Goal: Transaction & Acquisition: Obtain resource

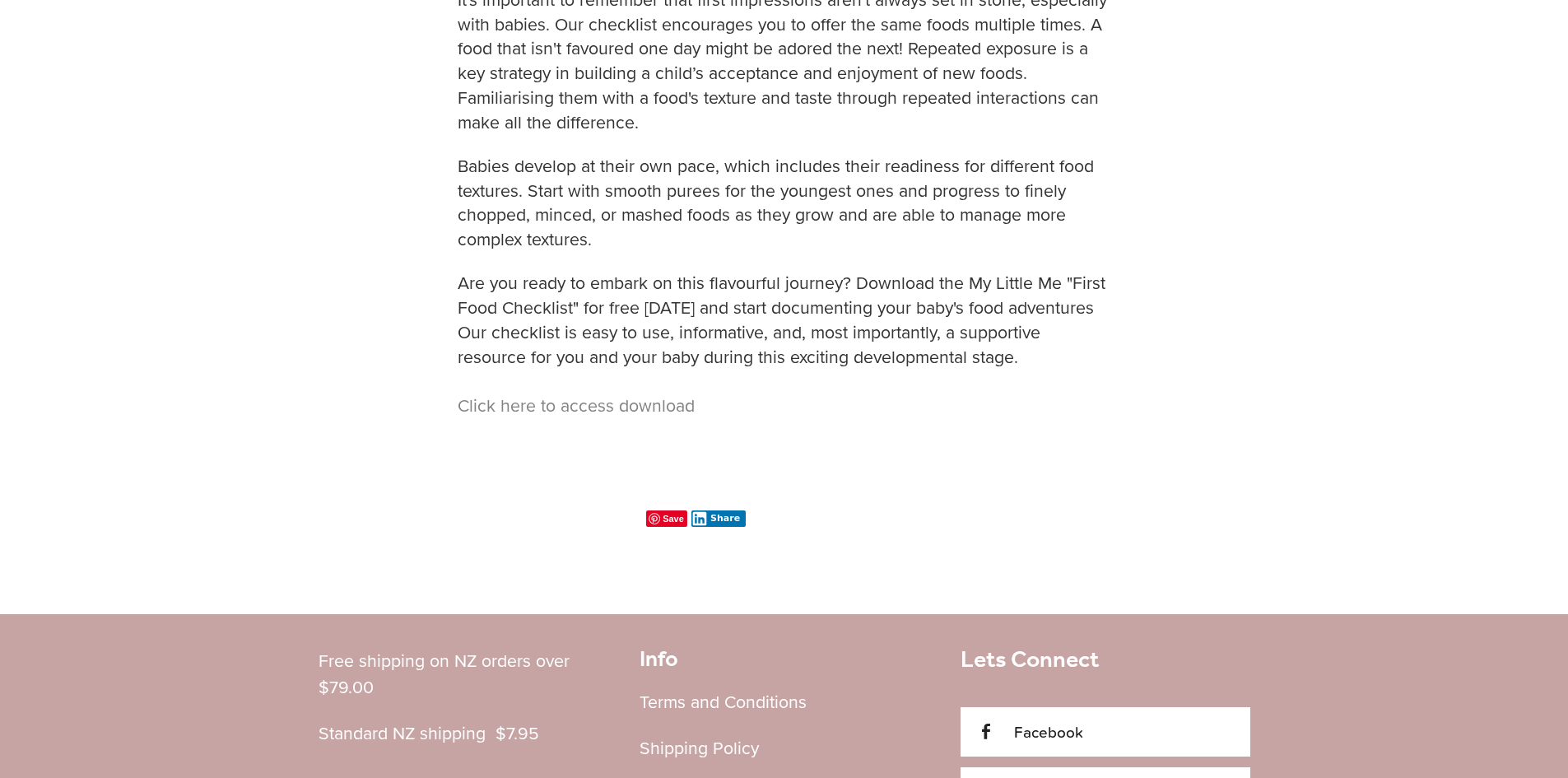
scroll to position [1317, 0]
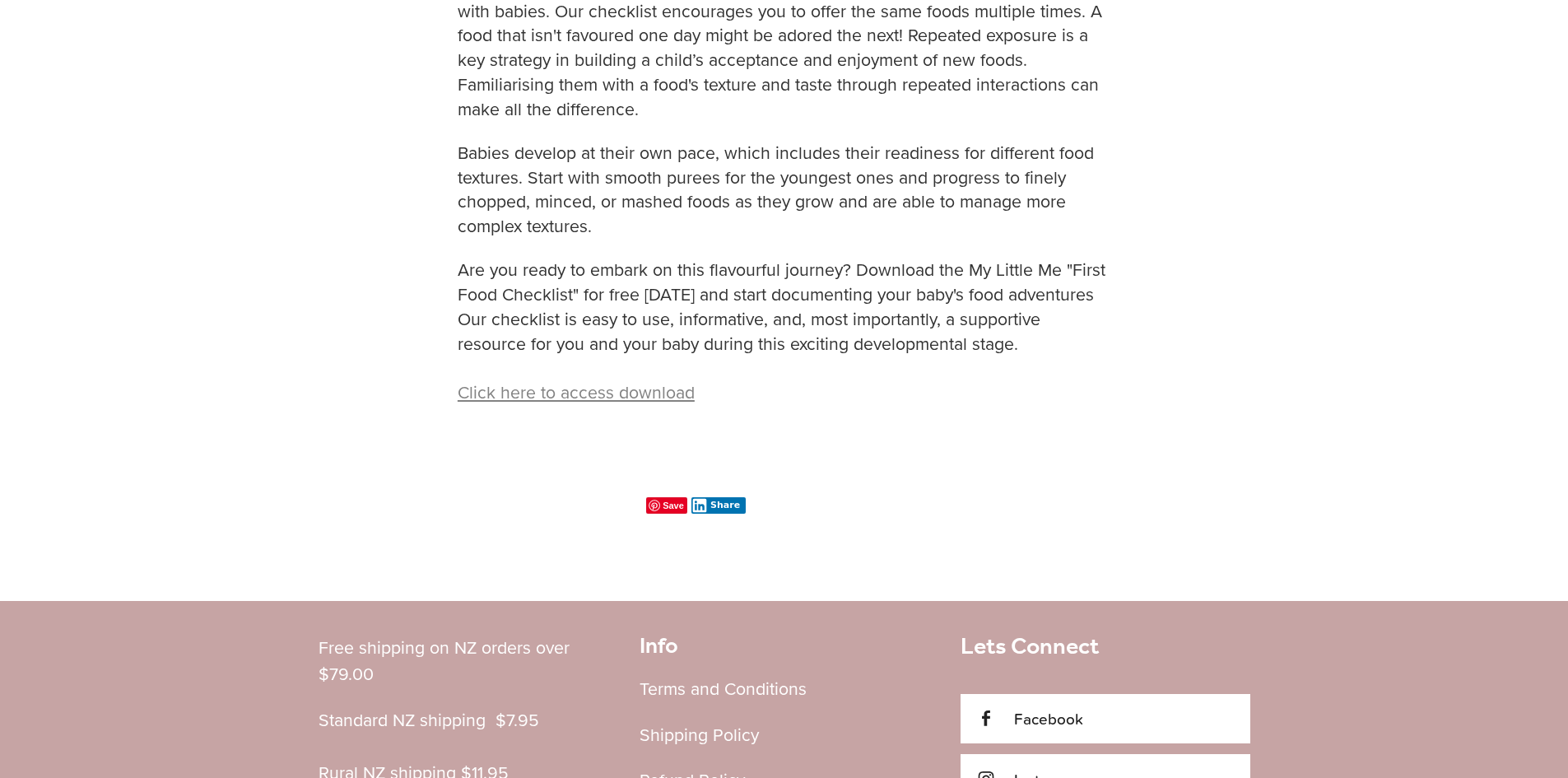
click at [637, 391] on link "Click here to access download" at bounding box center [577, 391] width 237 height 25
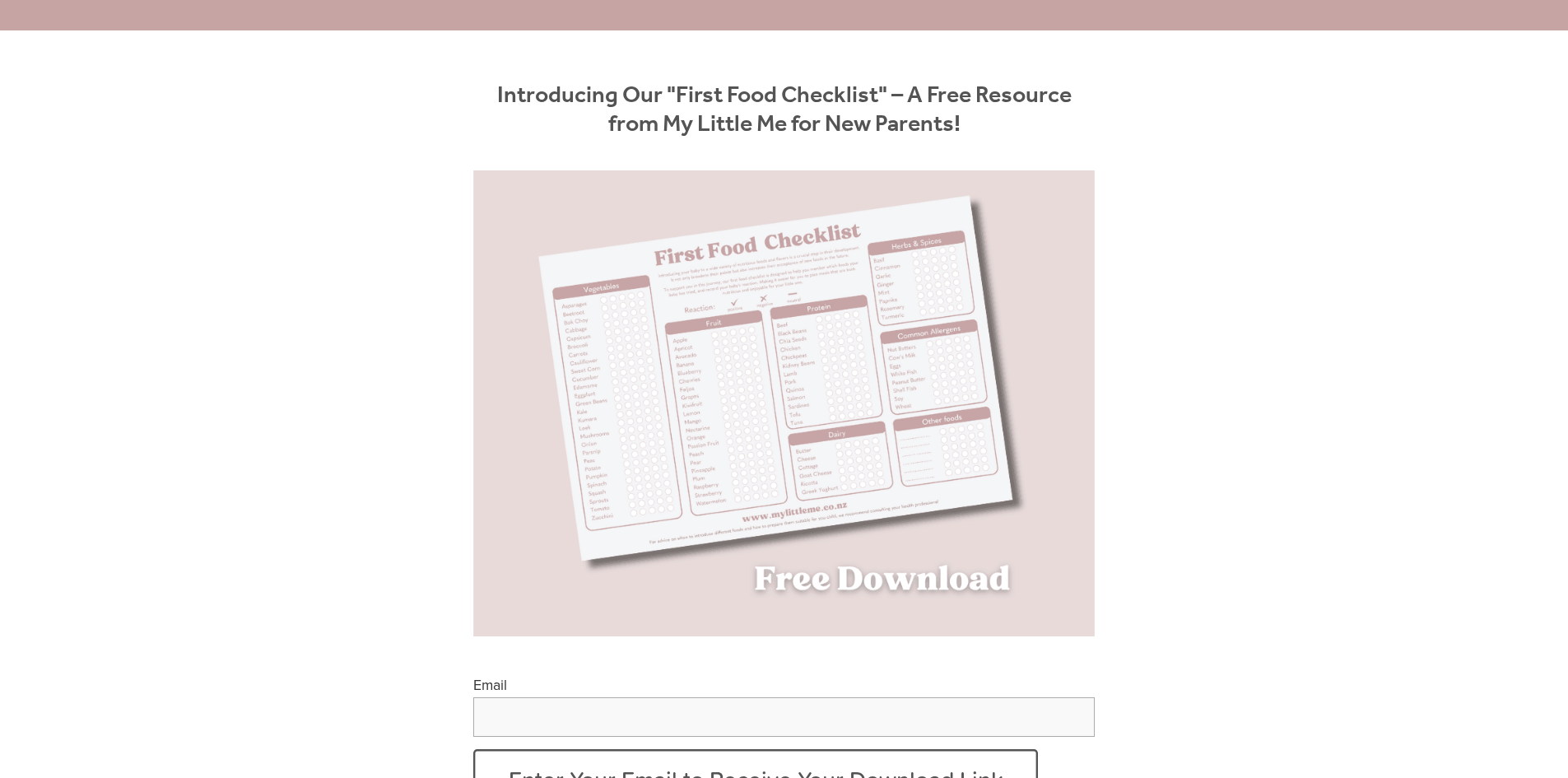
scroll to position [494, 0]
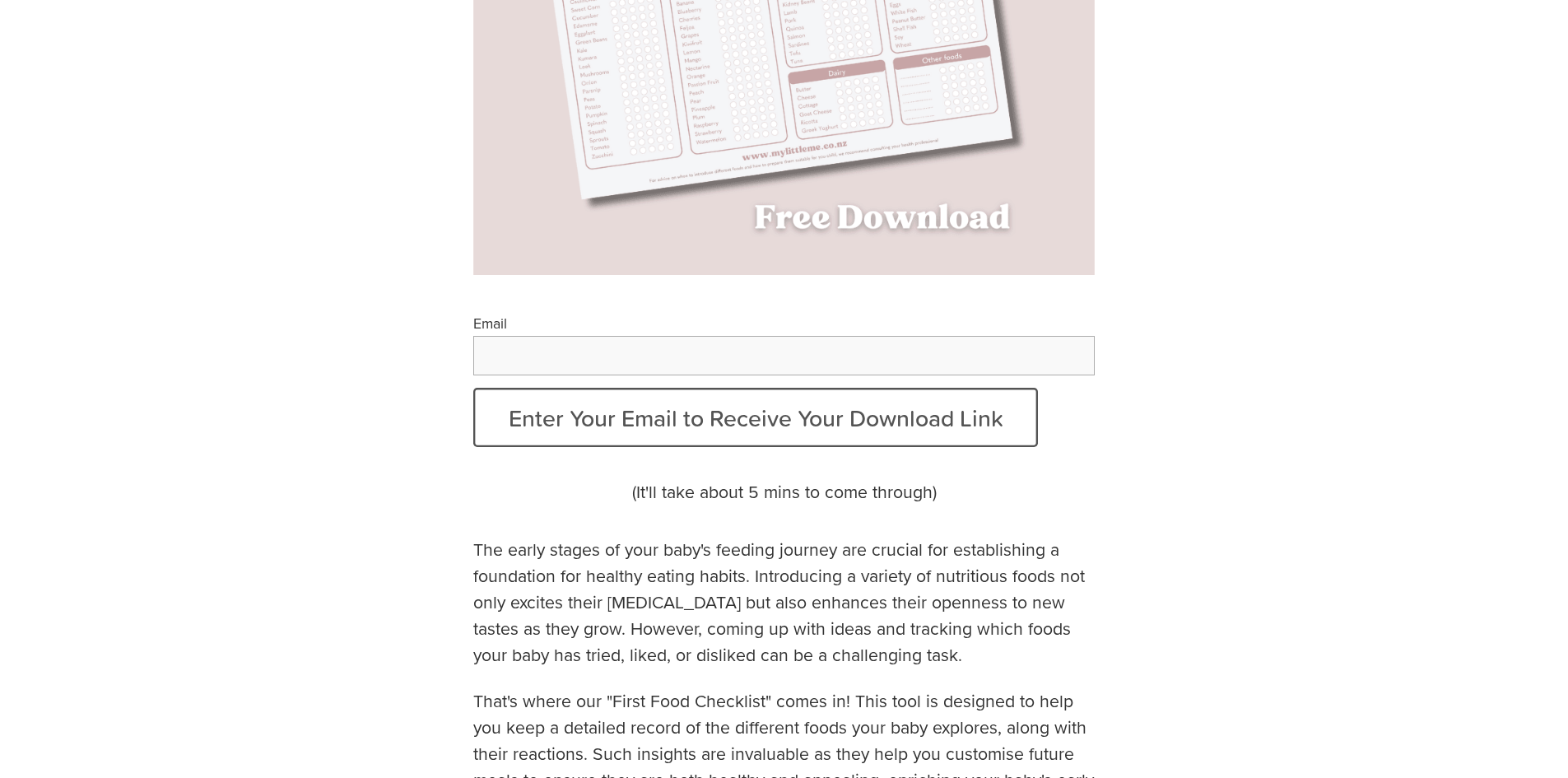
click at [781, 349] on input "Email" at bounding box center [784, 355] width 622 height 40
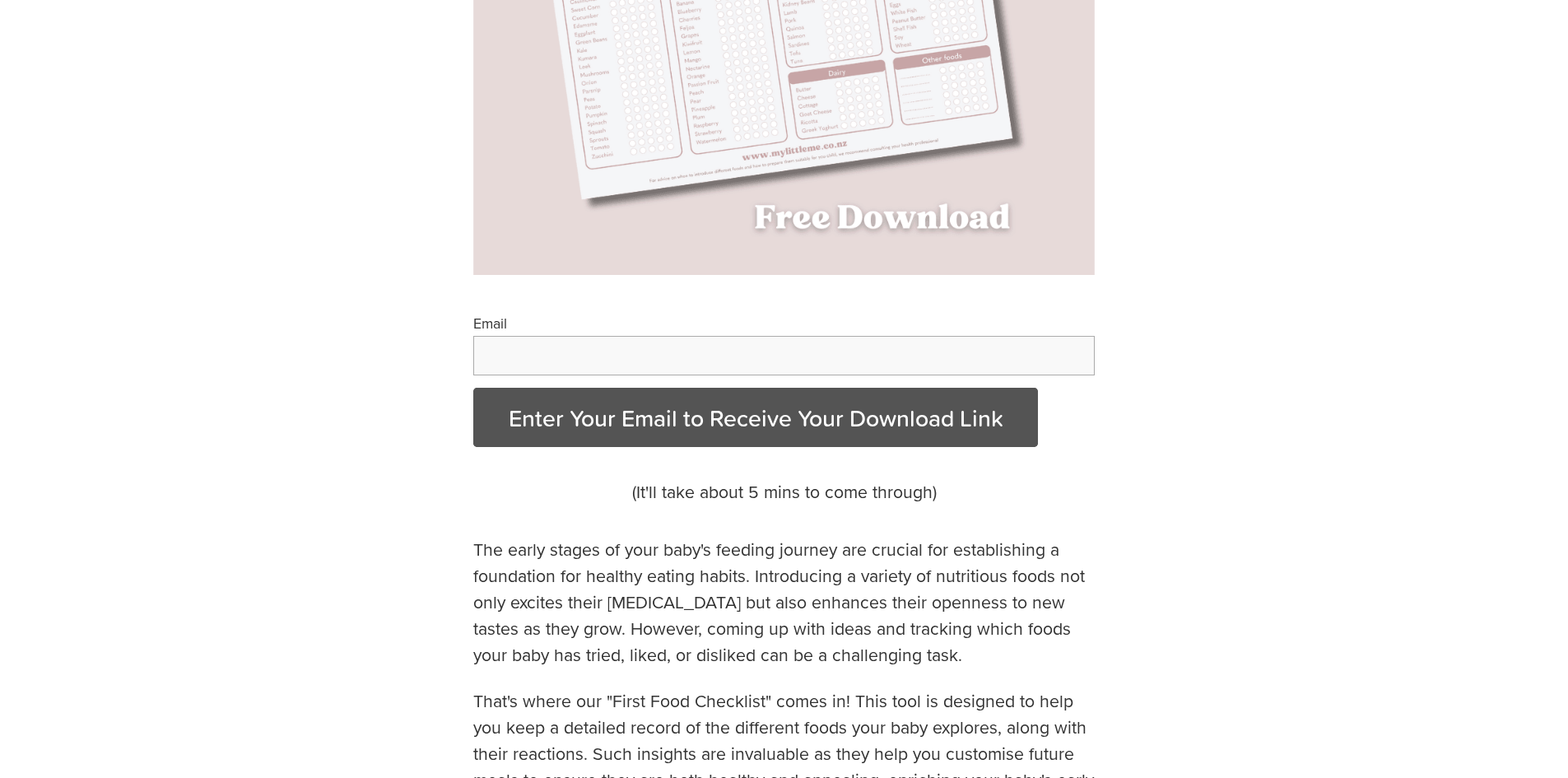
type input "**********"
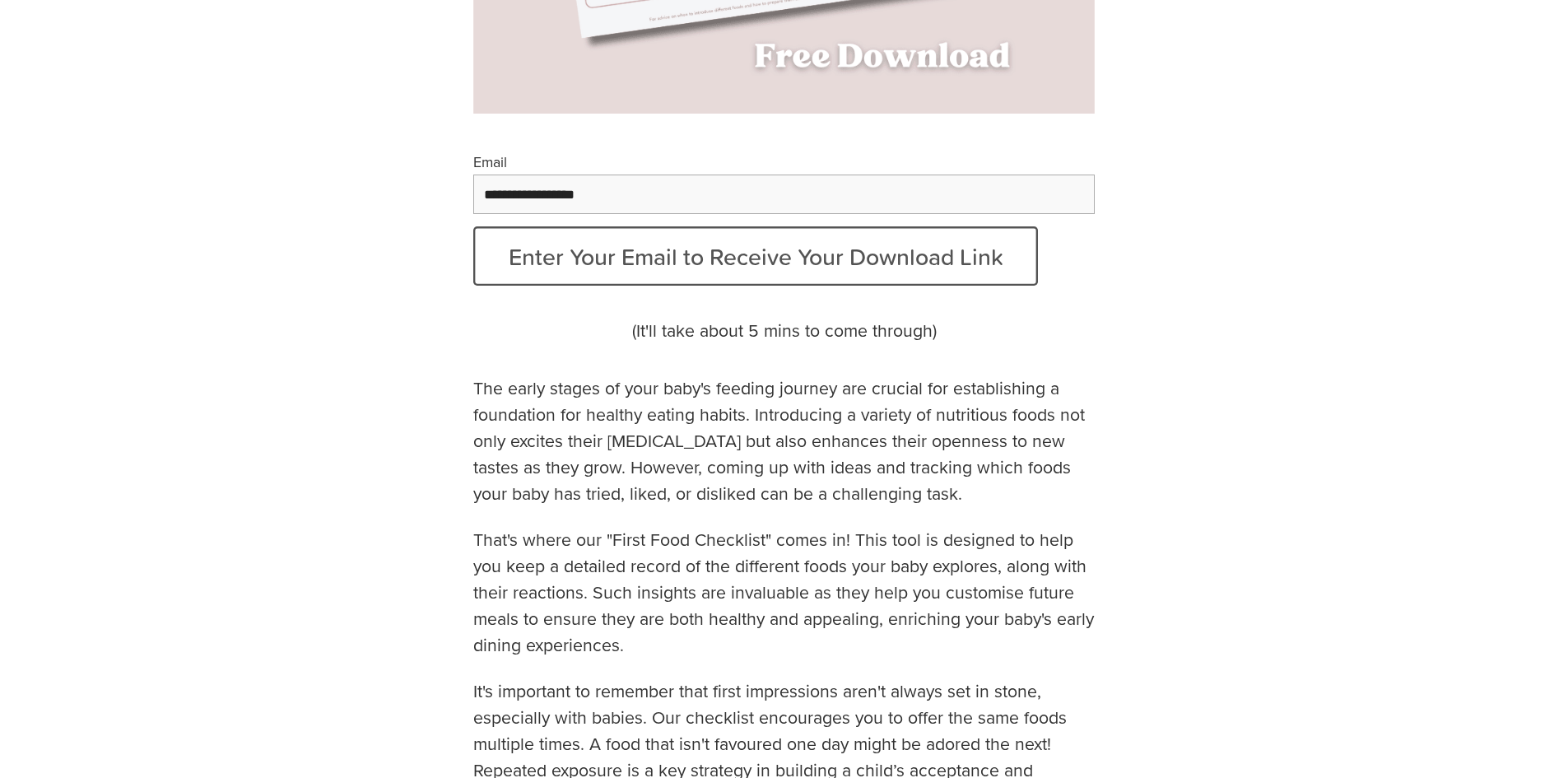
scroll to position [658, 0]
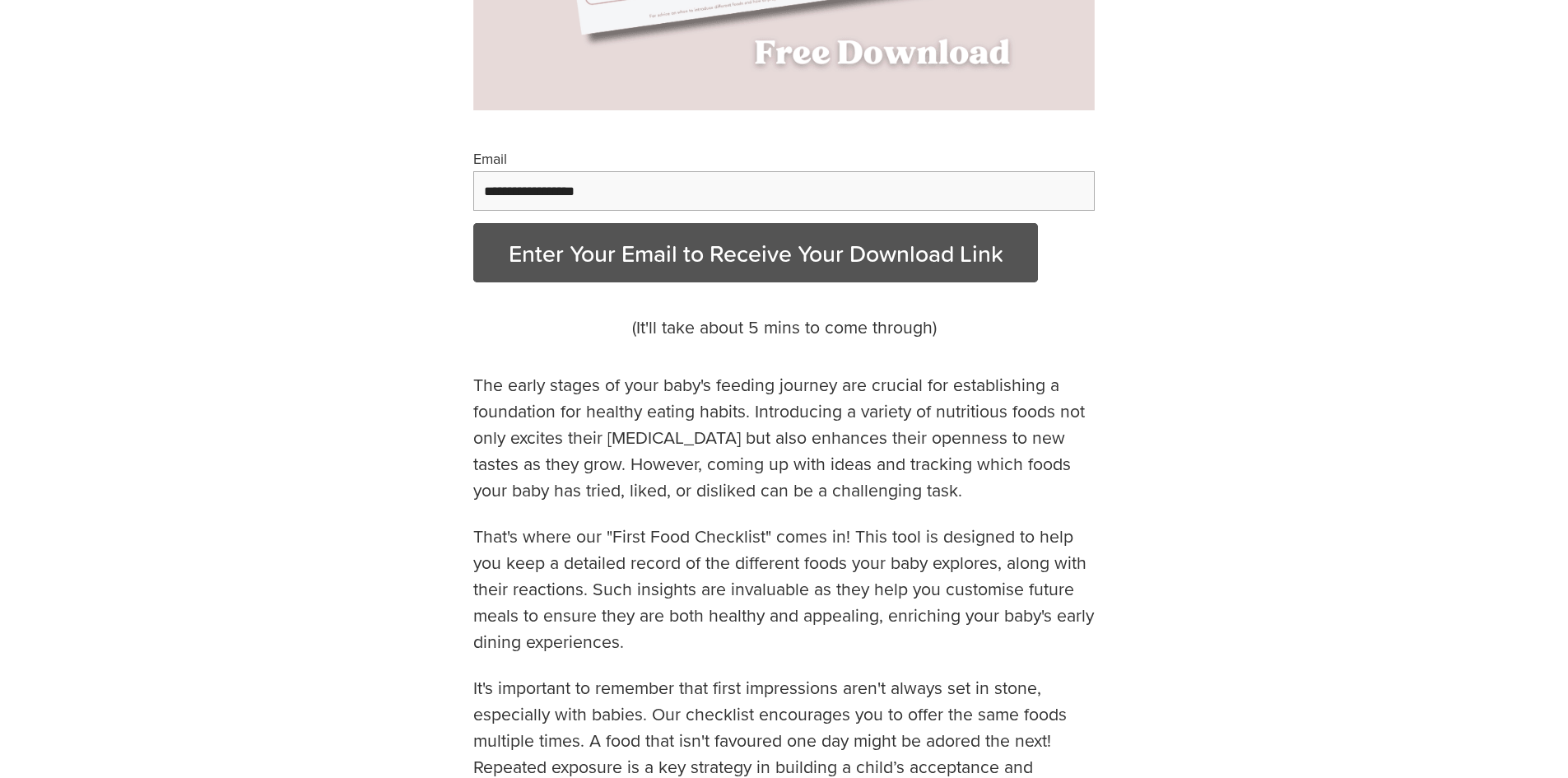
click at [908, 278] on button "Enter Your Email to Receive Your Download Link" at bounding box center [756, 252] width 565 height 59
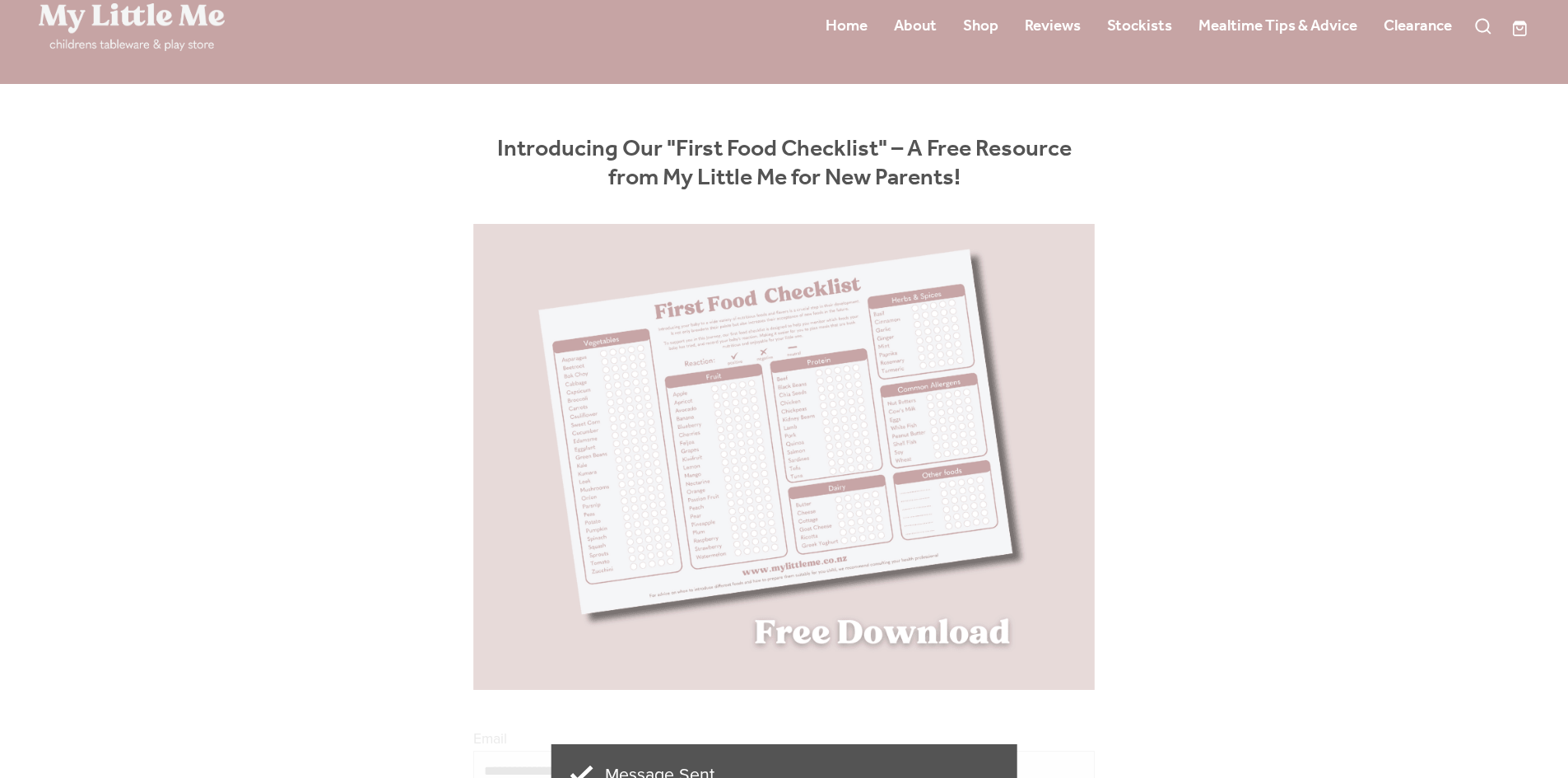
scroll to position [0, 0]
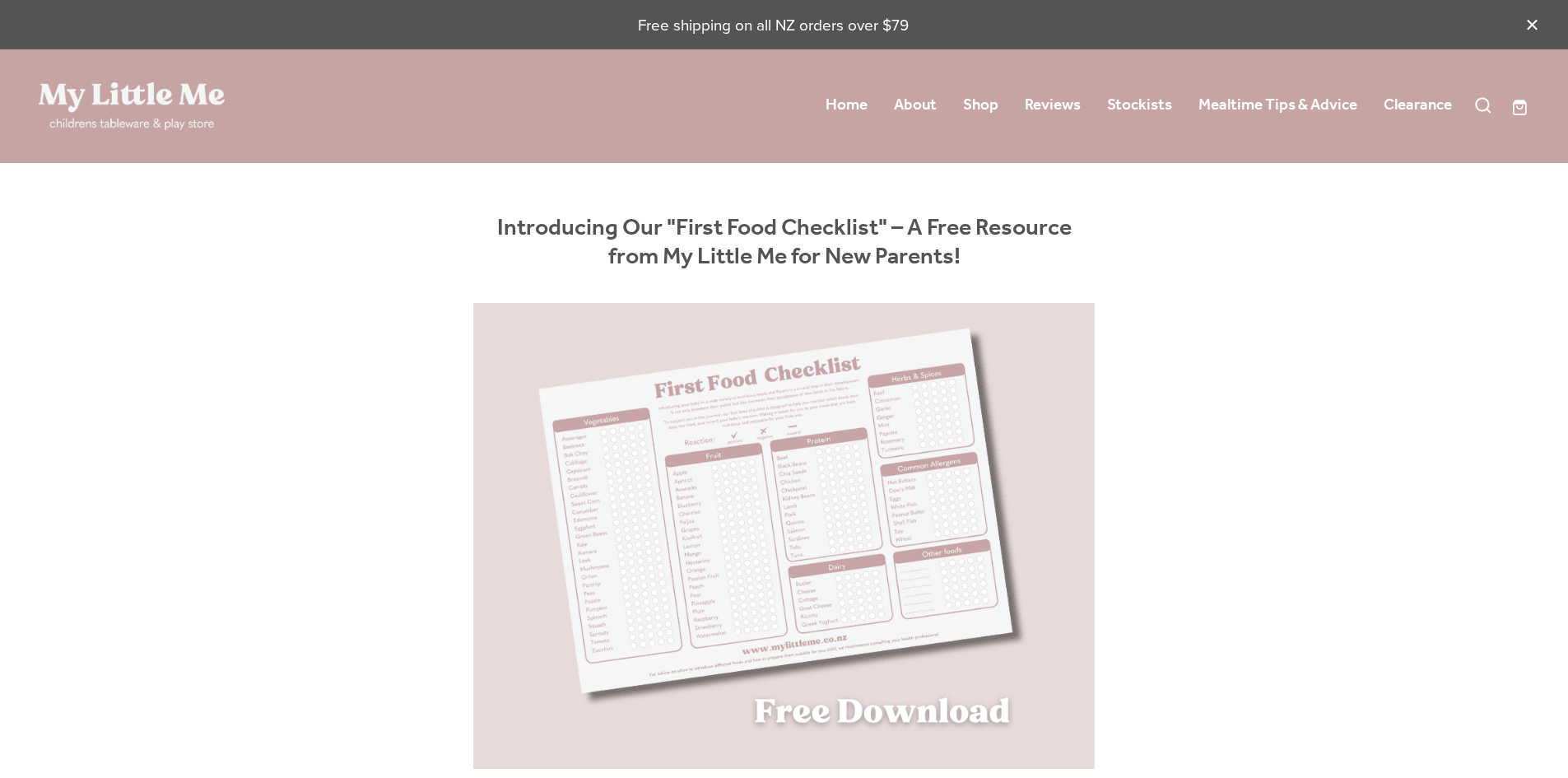
click at [798, 597] on img at bounding box center [784, 536] width 719 height 467
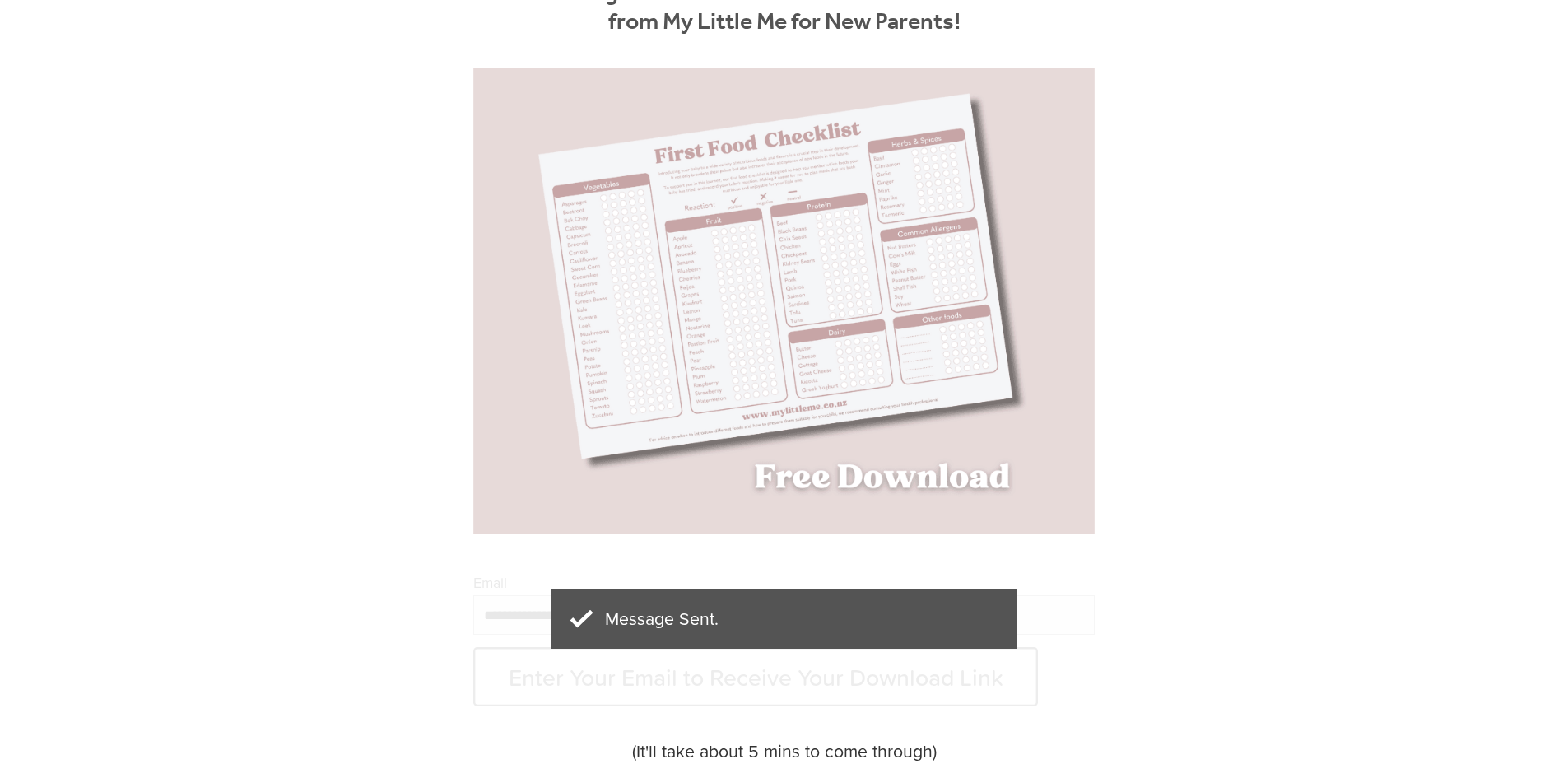
scroll to position [247, 0]
